Goal: Answer question/provide support

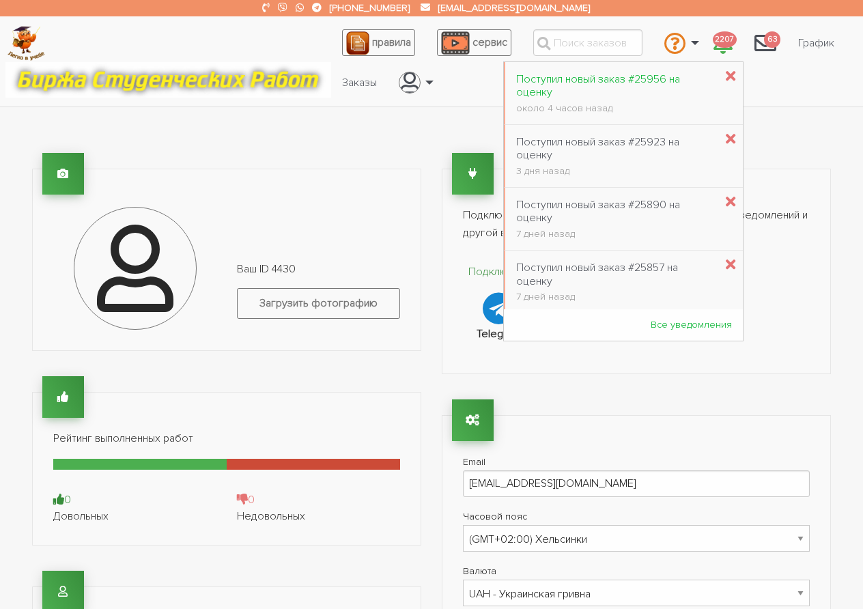
click at [554, 83] on div "Поступил новый заказ #25956 на оценку" at bounding box center [615, 86] width 199 height 26
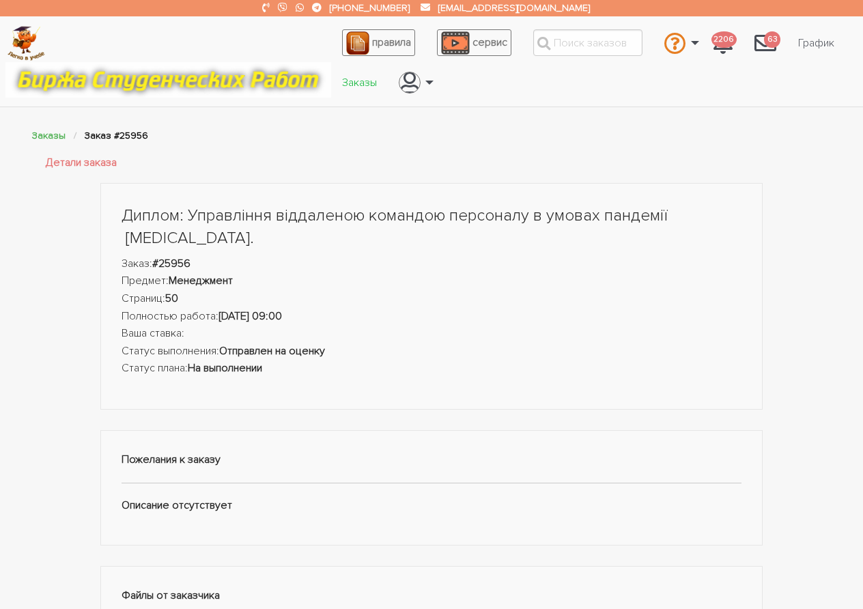
click at [347, 85] on link "Заказы" at bounding box center [359, 83] width 57 height 26
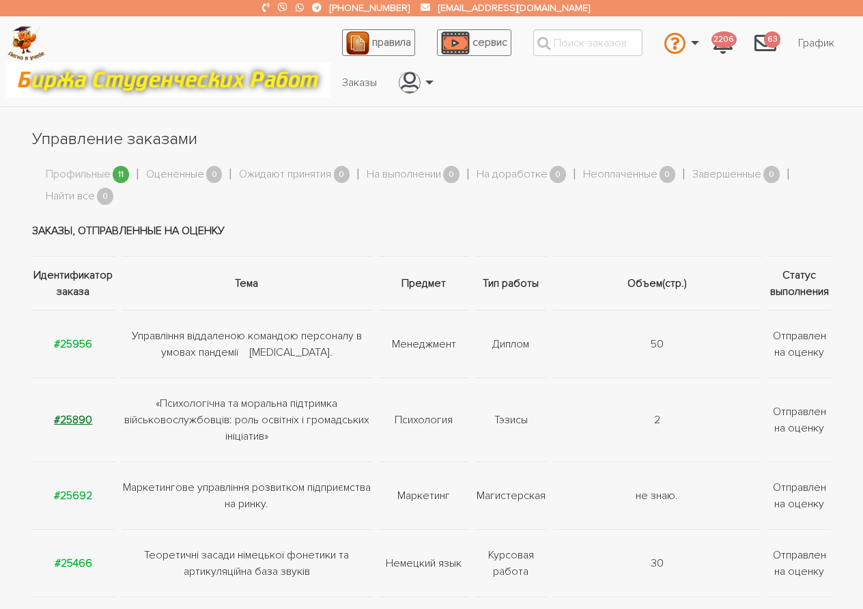
click at [74, 423] on strong "#25890" at bounding box center [73, 420] width 38 height 14
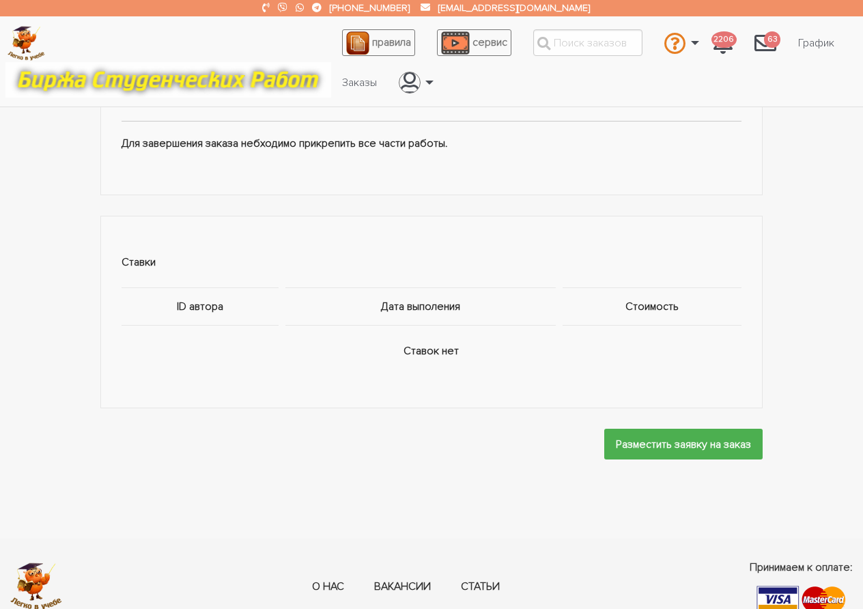
scroll to position [683, 0]
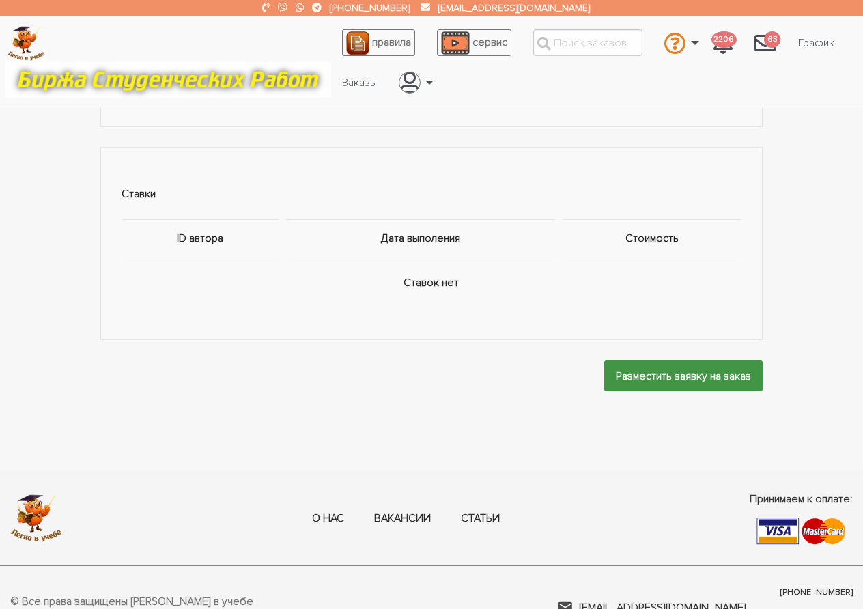
click at [641, 382] on input "Разместить заявку на заказ" at bounding box center [683, 375] width 158 height 31
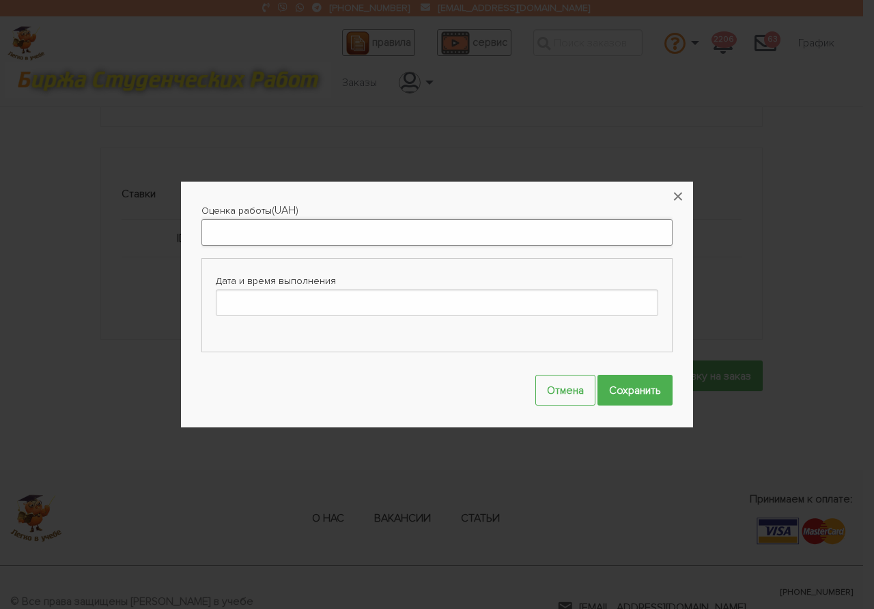
click at [319, 227] on input "Оценка работы" at bounding box center [436, 232] width 471 height 27
type input "200"
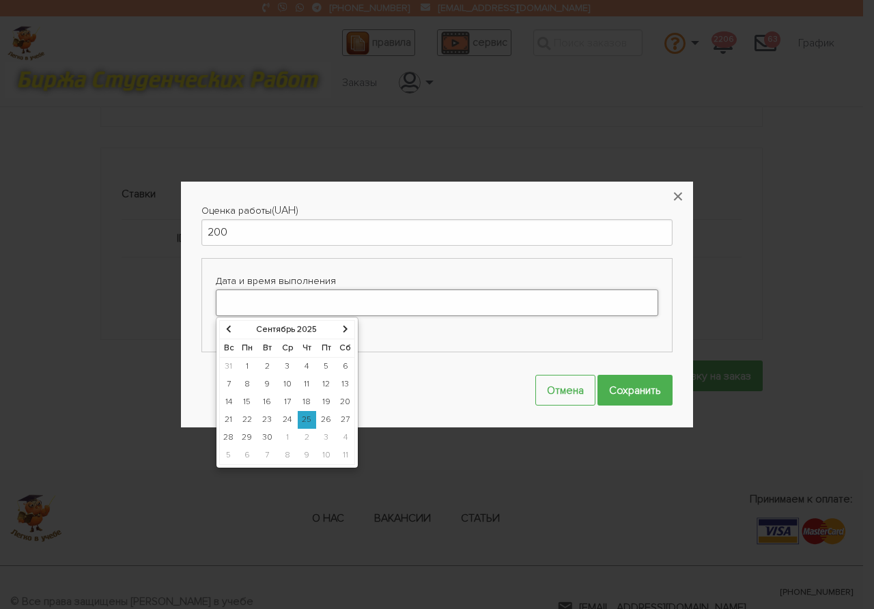
click at [399, 296] on input "Дата и время выполнения" at bounding box center [437, 302] width 442 height 27
click at [679, 203] on button "×" at bounding box center [678, 197] width 30 height 30
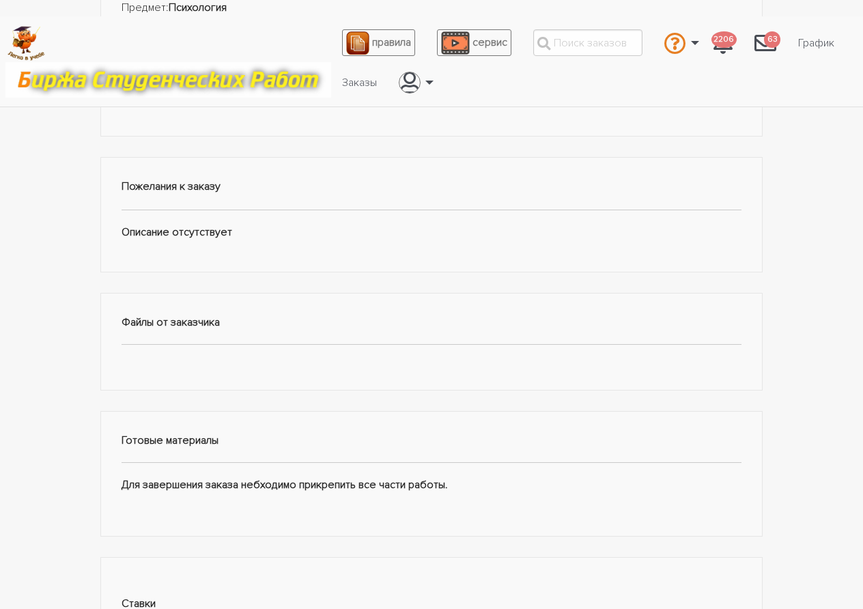
scroll to position [0, 0]
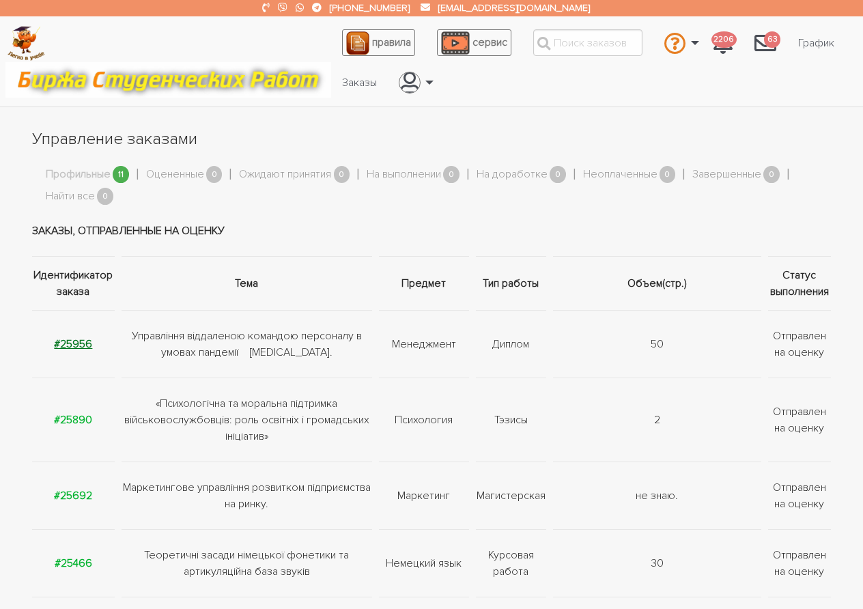
click at [81, 343] on strong "#25956" at bounding box center [73, 344] width 38 height 14
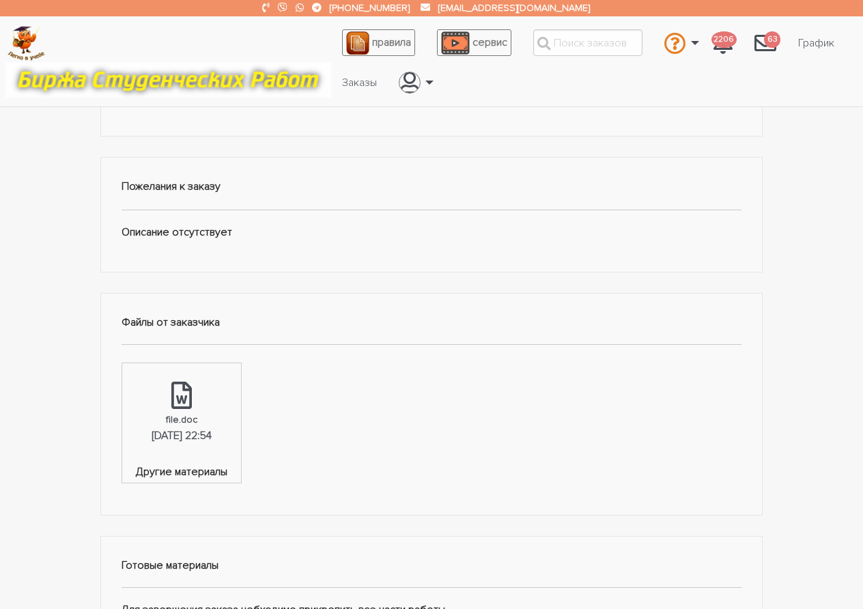
scroll to position [341, 0]
